Goal: Download file/media

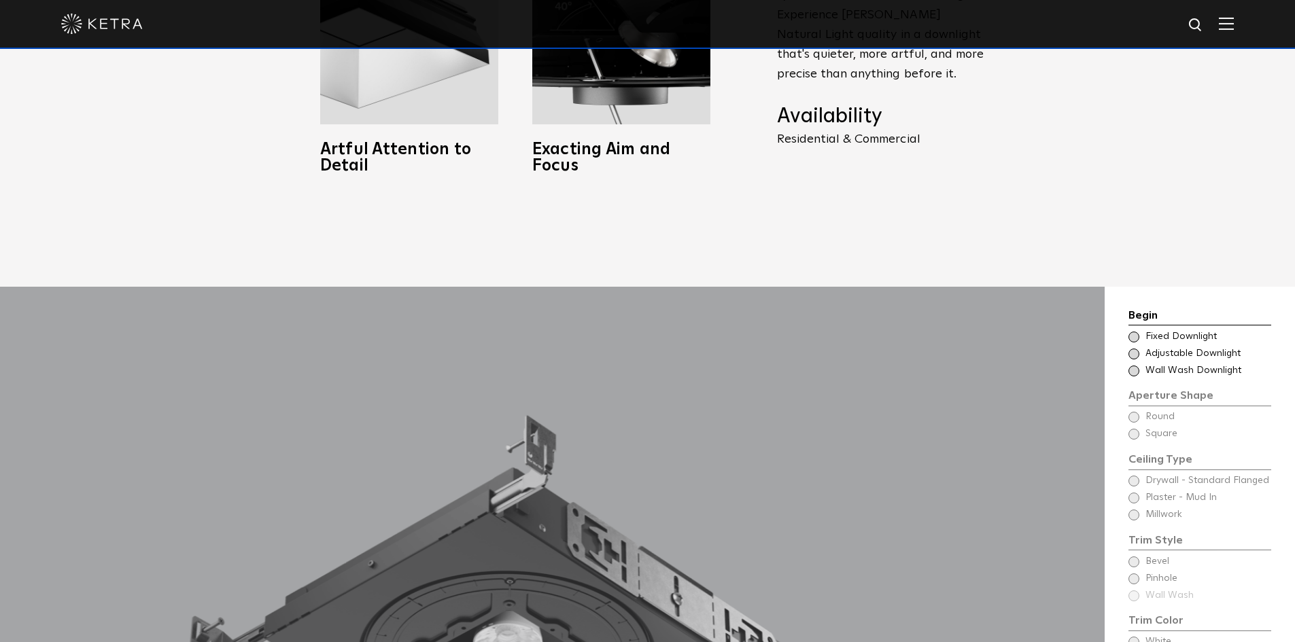
scroll to position [1087, 0]
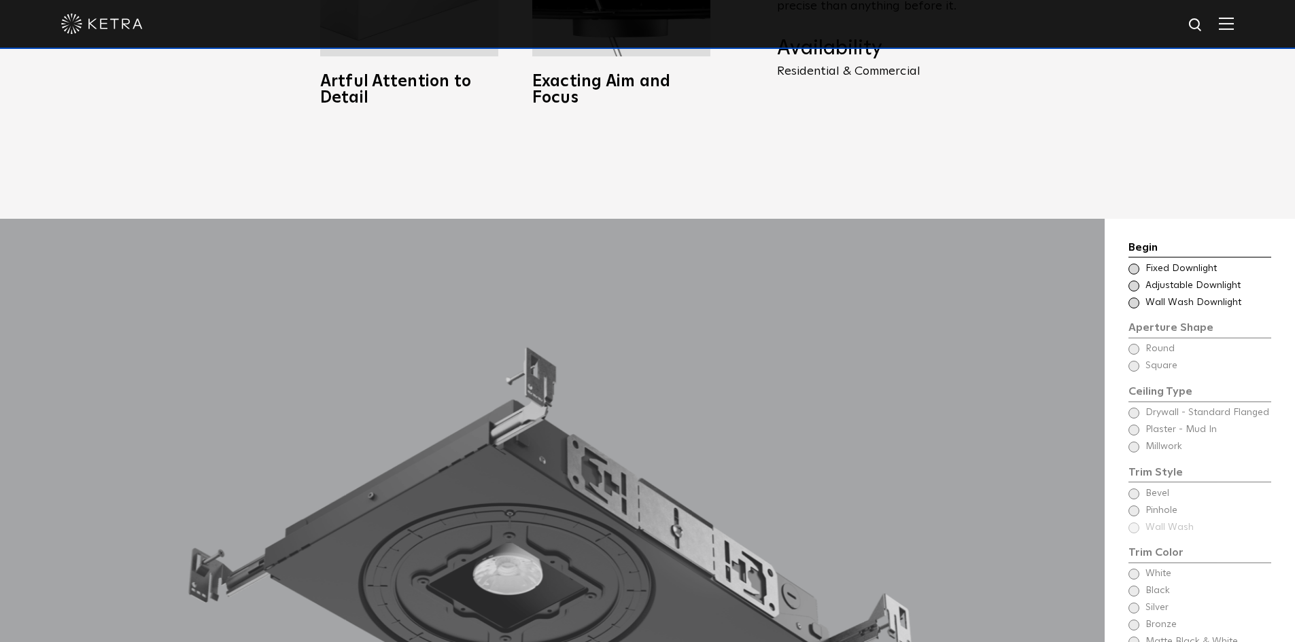
click at [1170, 279] on span "Adjustable Downlight" at bounding box center [1207, 286] width 124 height 14
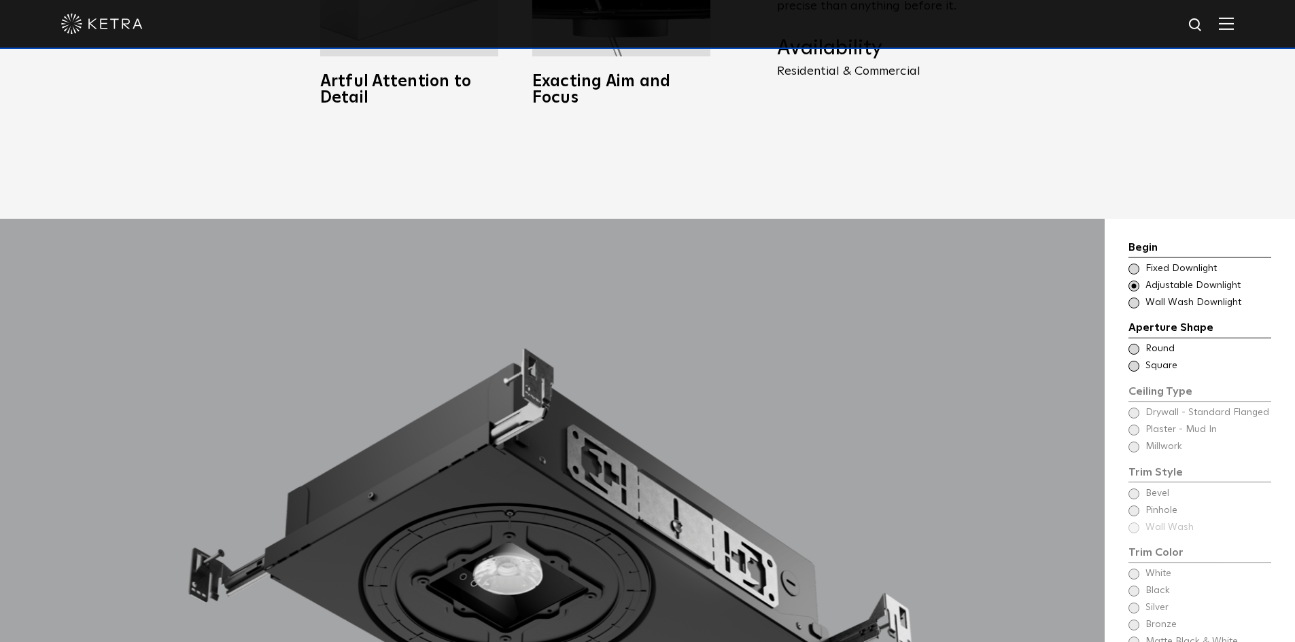
click at [1143, 342] on div "Ceiling Type Round Drywall - Standard Flanged Round" at bounding box center [1199, 349] width 143 height 14
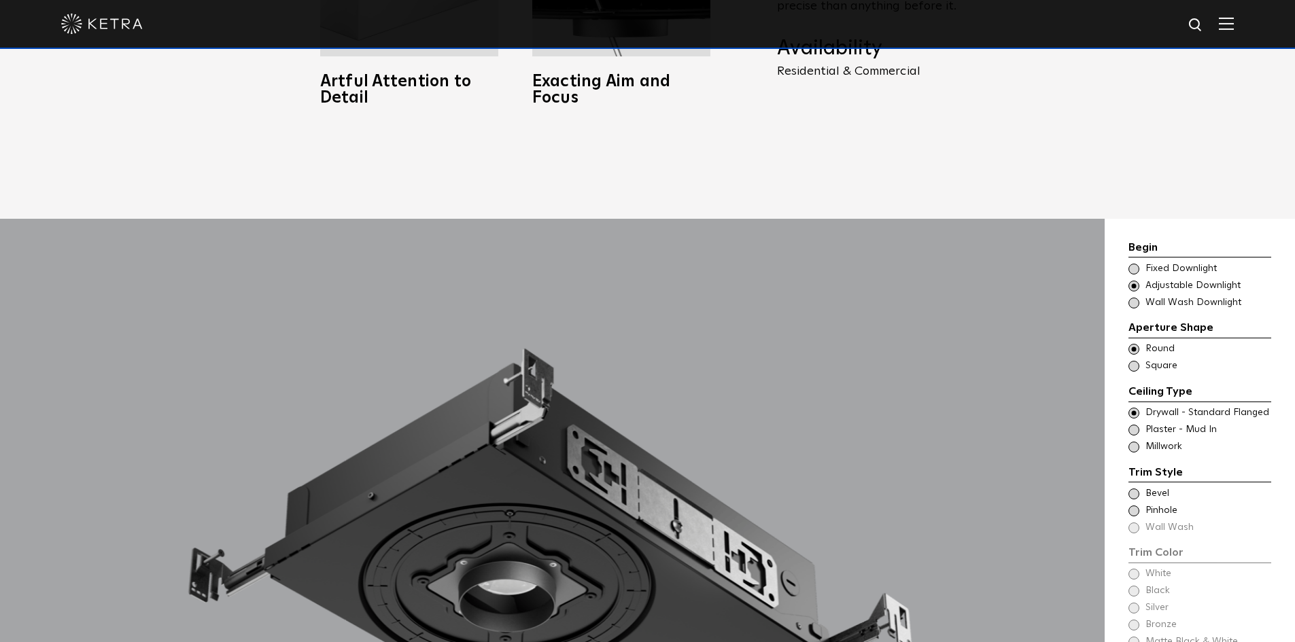
scroll to position [1155, 0]
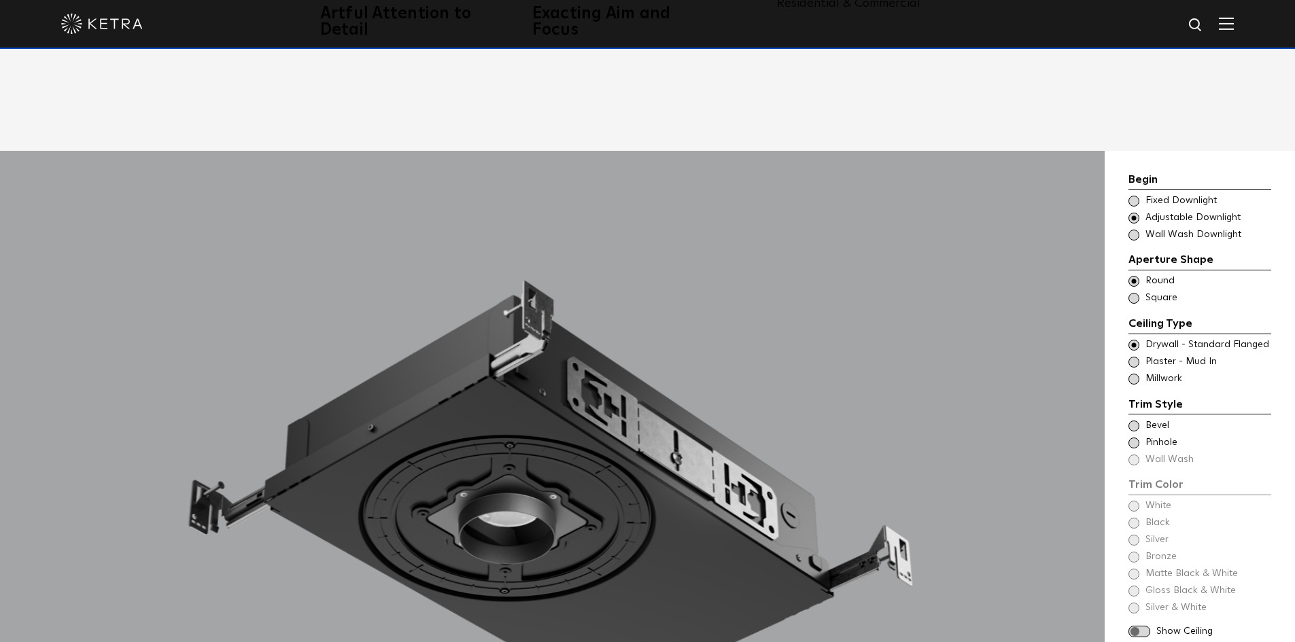
click at [1133, 438] on span at bounding box center [1133, 443] width 11 height 11
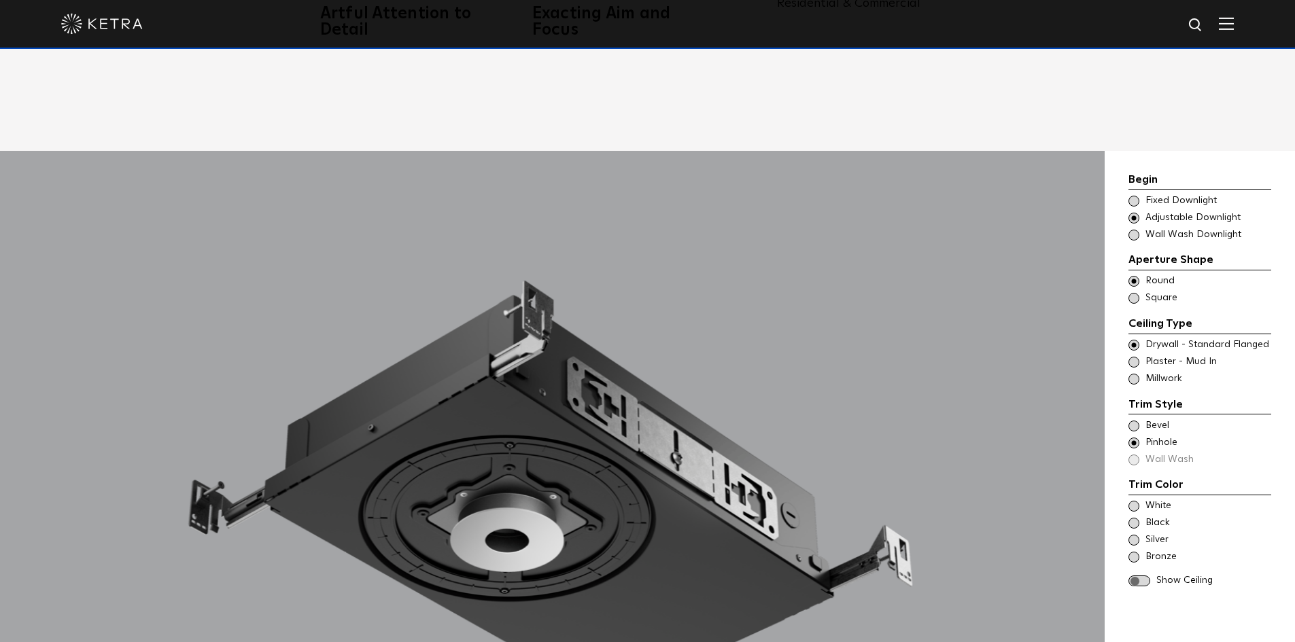
click at [1134, 421] on span at bounding box center [1133, 426] width 11 height 11
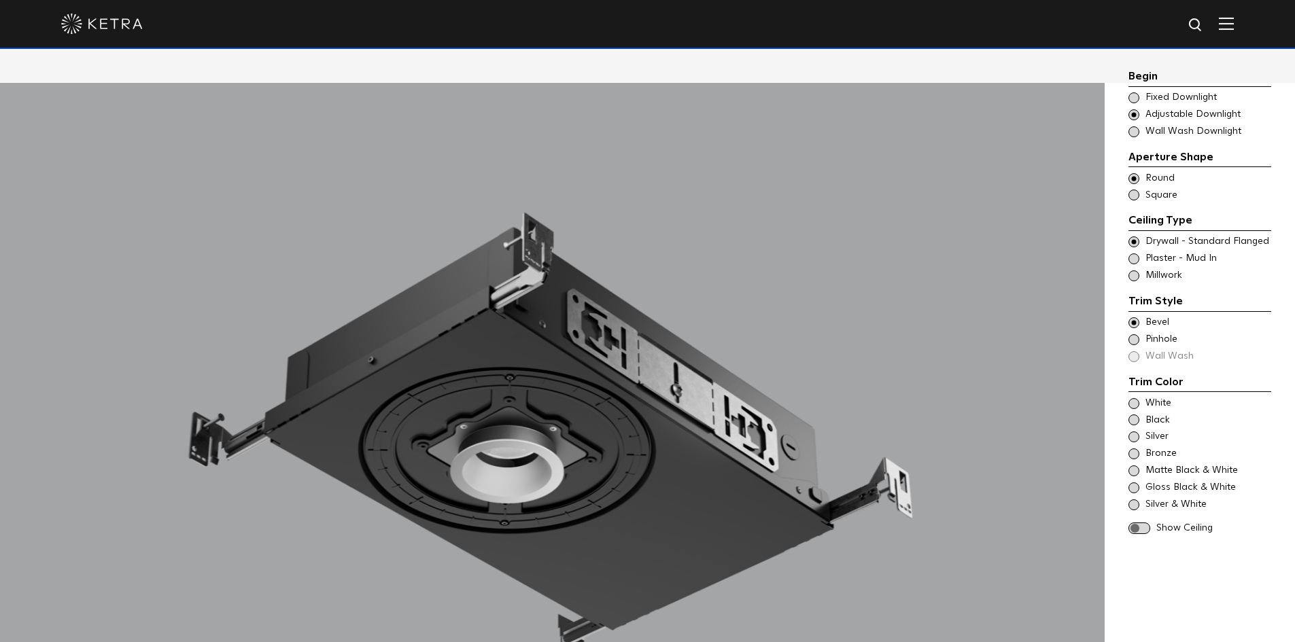
scroll to position [1291, 0]
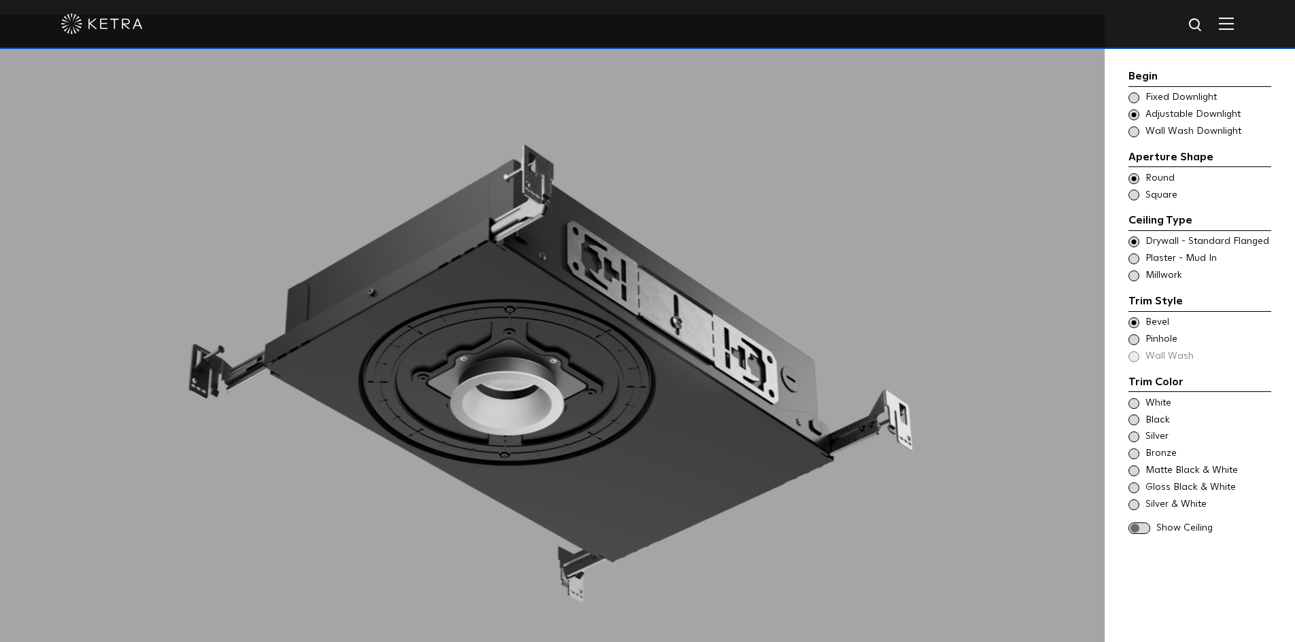
click at [1152, 259] on span "Plaster - Mud In" at bounding box center [1207, 259] width 124 height 14
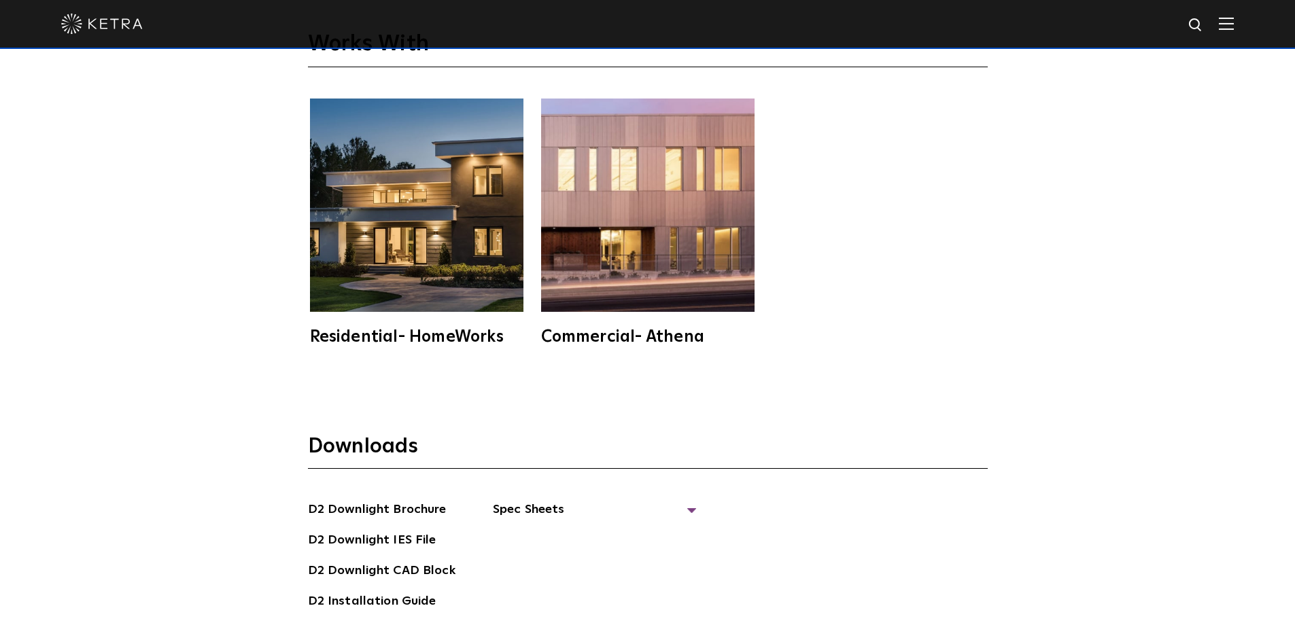
scroll to position [3737, 0]
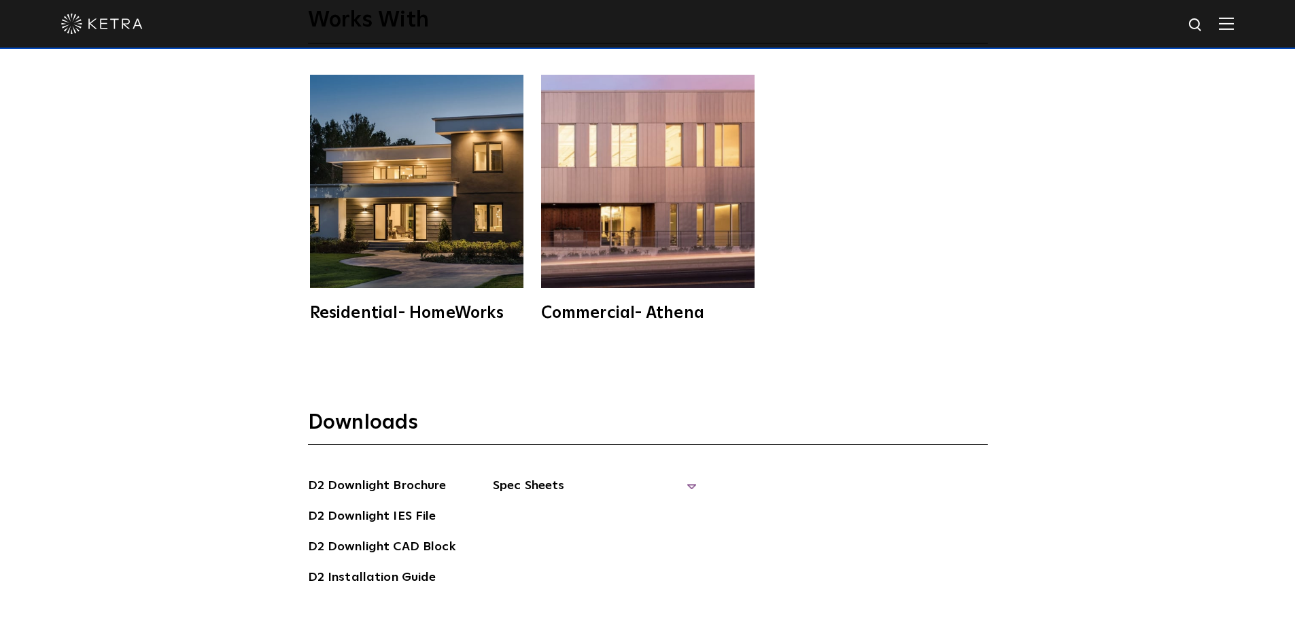
click at [523, 476] on span "Spec Sheets" at bounding box center [595, 491] width 204 height 30
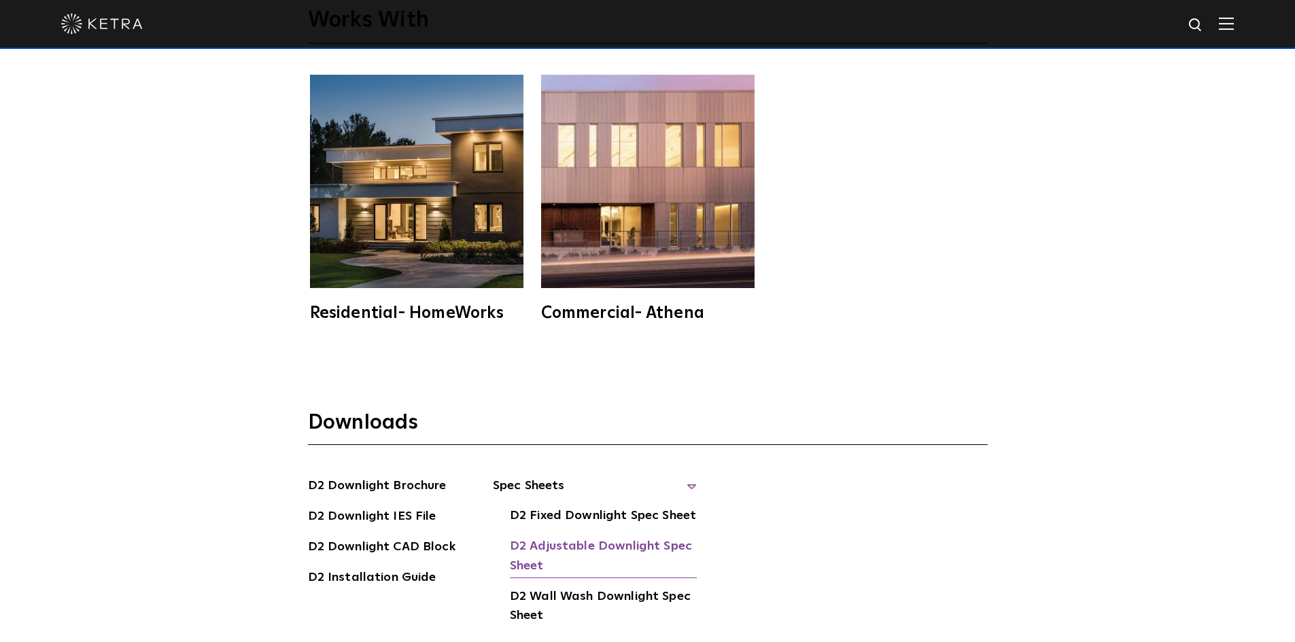
click at [547, 537] on link "D2 Adjustable Downlight Spec Sheet" at bounding box center [603, 557] width 187 height 41
click at [348, 568] on link "D2 Installation Guide" at bounding box center [372, 579] width 128 height 22
